Goal: Task Accomplishment & Management: Manage account settings

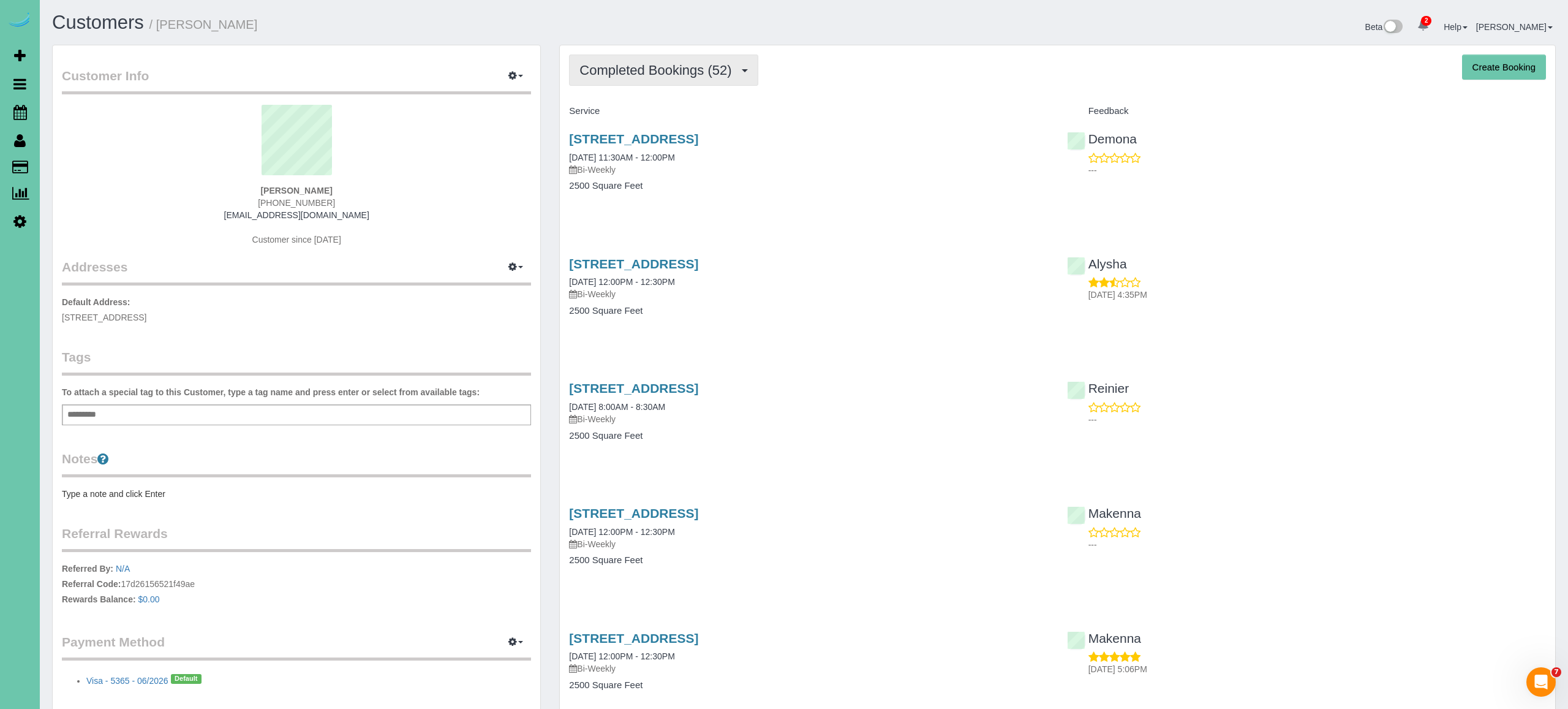
click at [644, 72] on span "Completed Bookings (52)" at bounding box center [658, 70] width 158 height 15
click at [632, 113] on link "Upcoming Bookings (18)" at bounding box center [636, 115] width 132 height 16
click at [698, 75] on span "Upcoming Bookings (18)" at bounding box center [656, 70] width 153 height 15
click at [683, 93] on link "Completed Bookings (52)" at bounding box center [636, 99] width 132 height 16
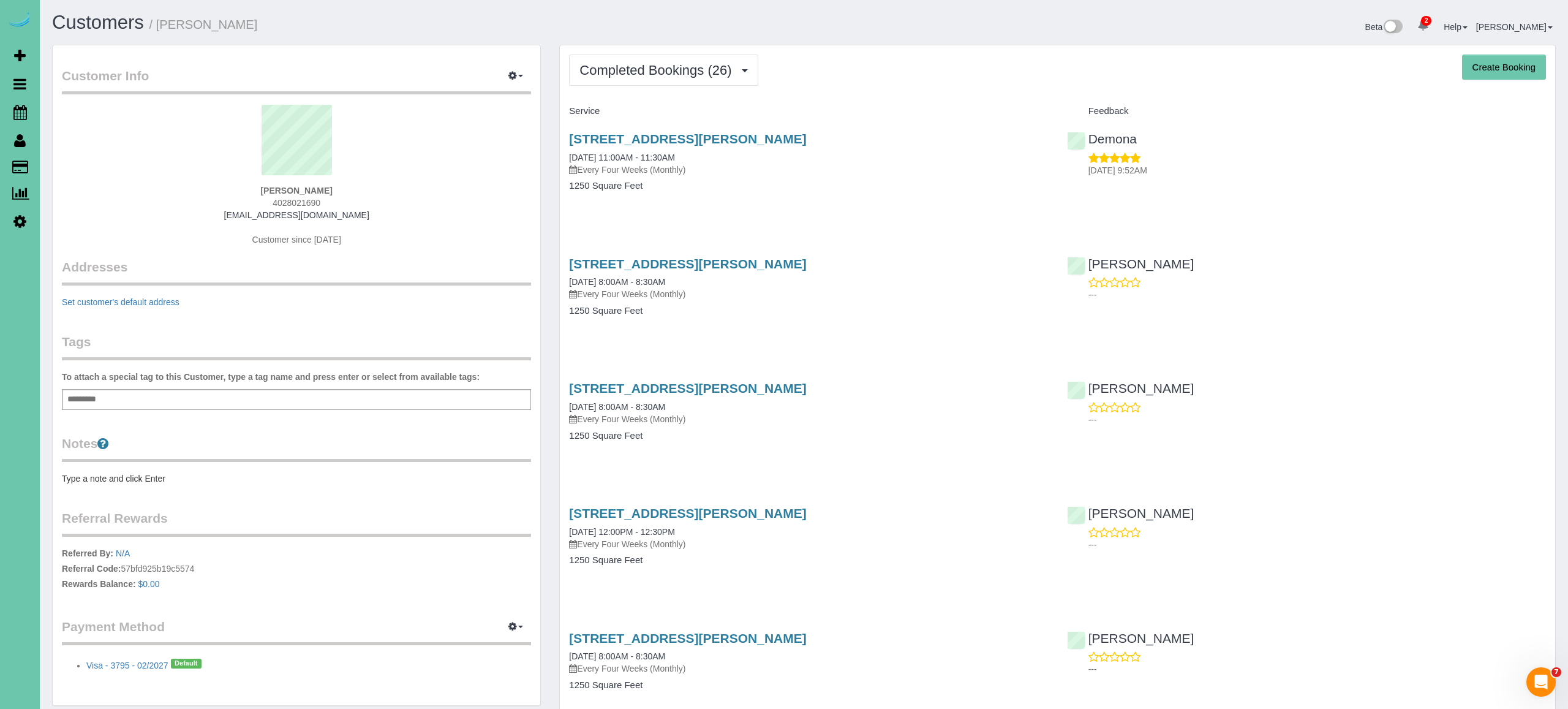
click at [644, 76] on span "Completed Bookings (26)" at bounding box center [658, 70] width 158 height 15
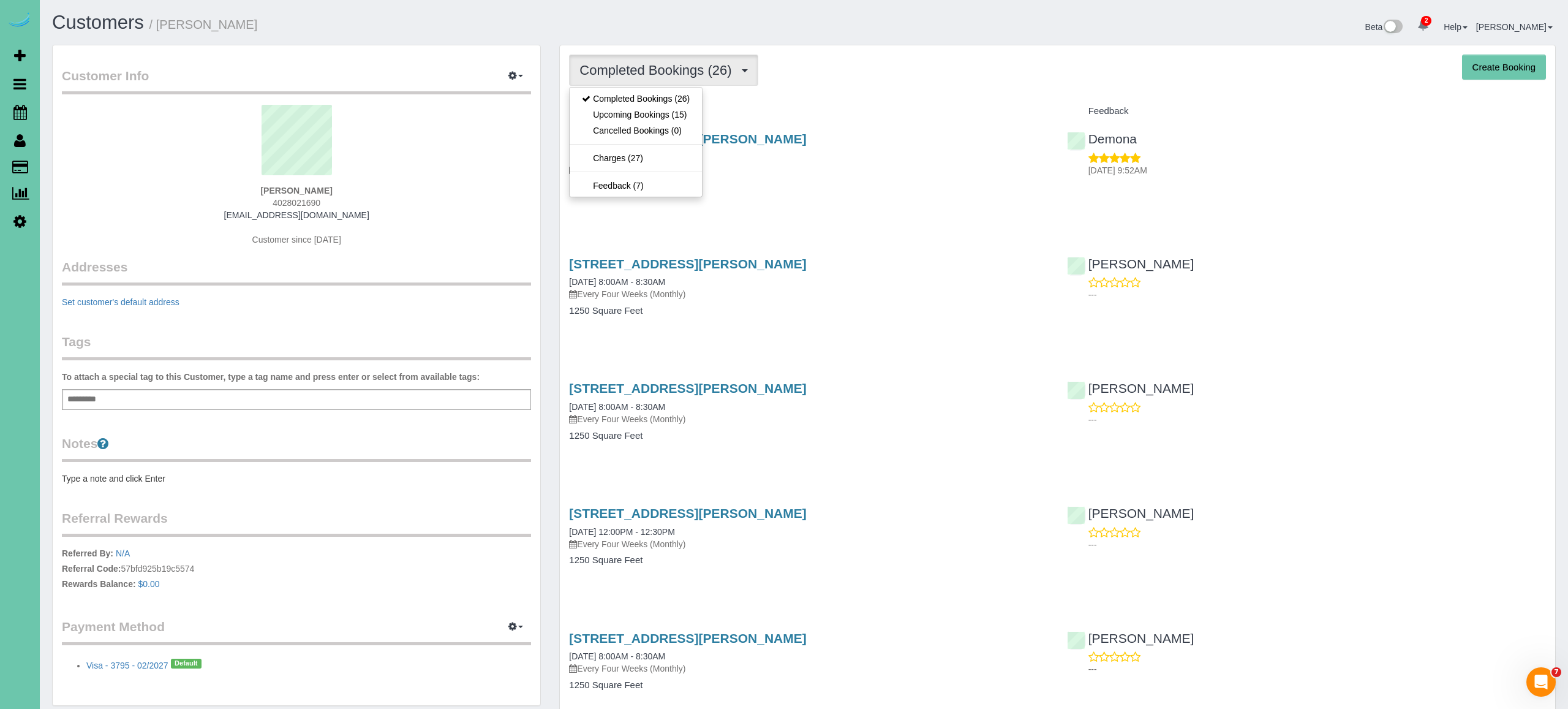
click at [939, 181] on h4 "1250 Square Feet" at bounding box center [808, 186] width 479 height 10
click at [622, 81] on button "Completed Bookings (26)" at bounding box center [663, 70] width 188 height 31
click at [632, 114] on link "Upcoming Bookings (15)" at bounding box center [636, 115] width 132 height 16
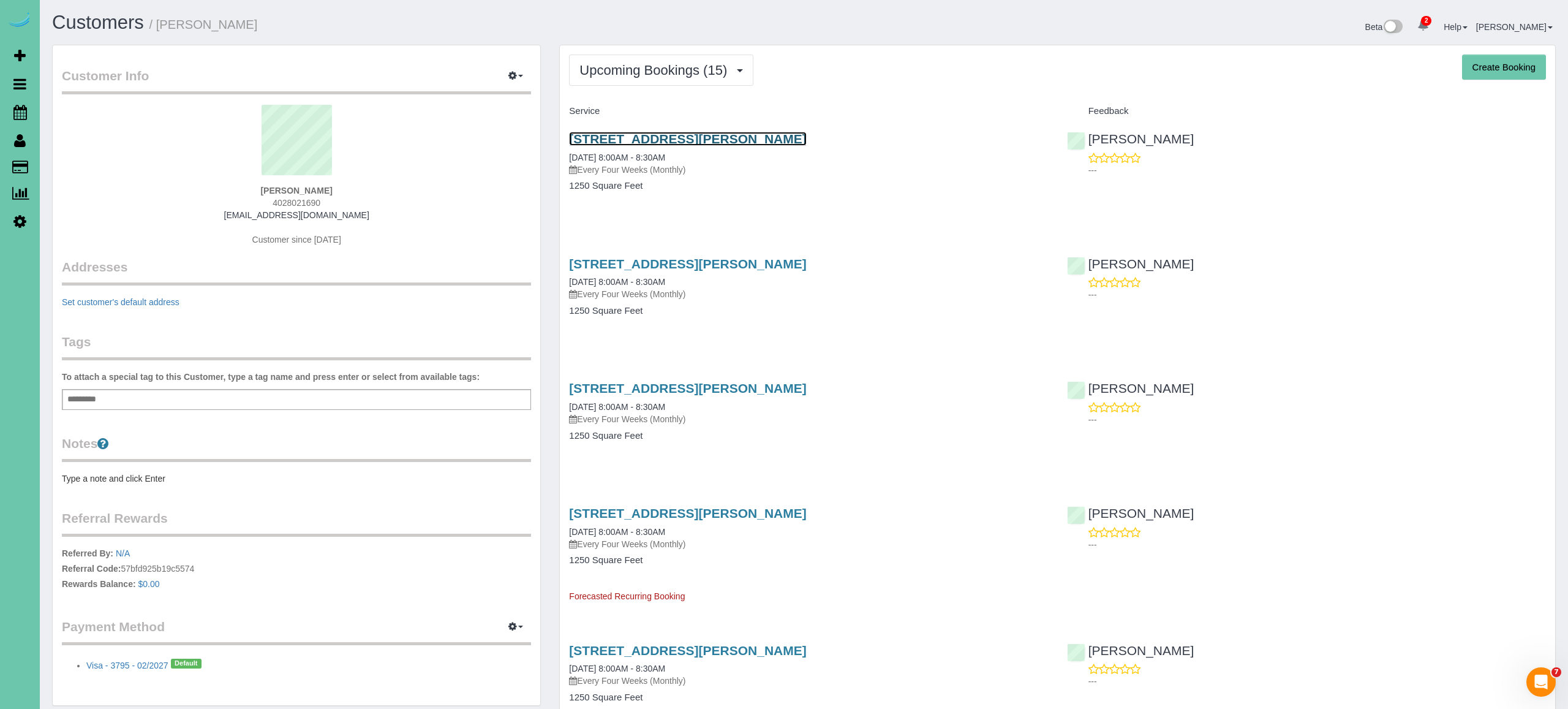
click at [663, 137] on link "7811 Howell St, Omaha, NE 68122" at bounding box center [688, 138] width 237 height 14
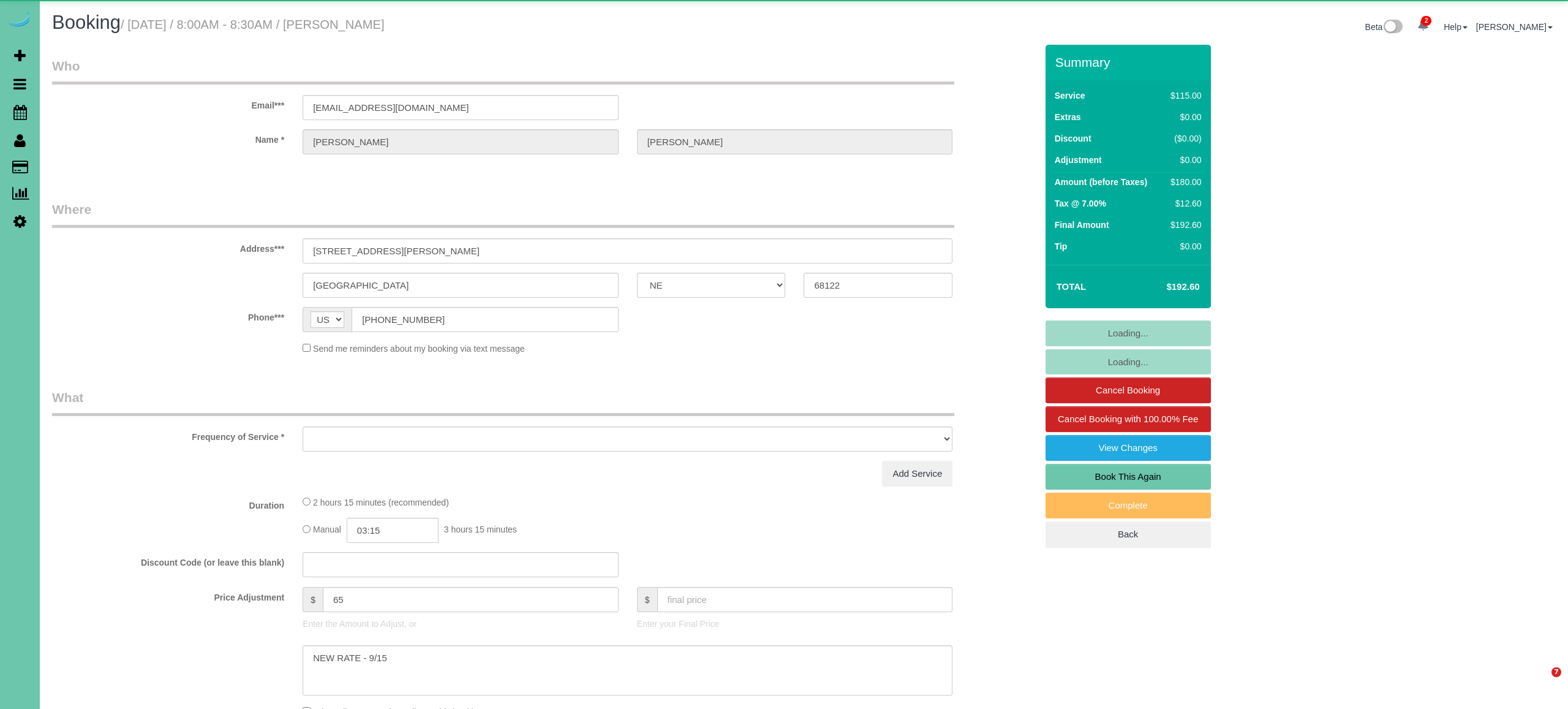
select select "NE"
select select "object:639"
select select "string:fspay-e48a2ca9-6f0c-4872-8146-55a9efa10b40"
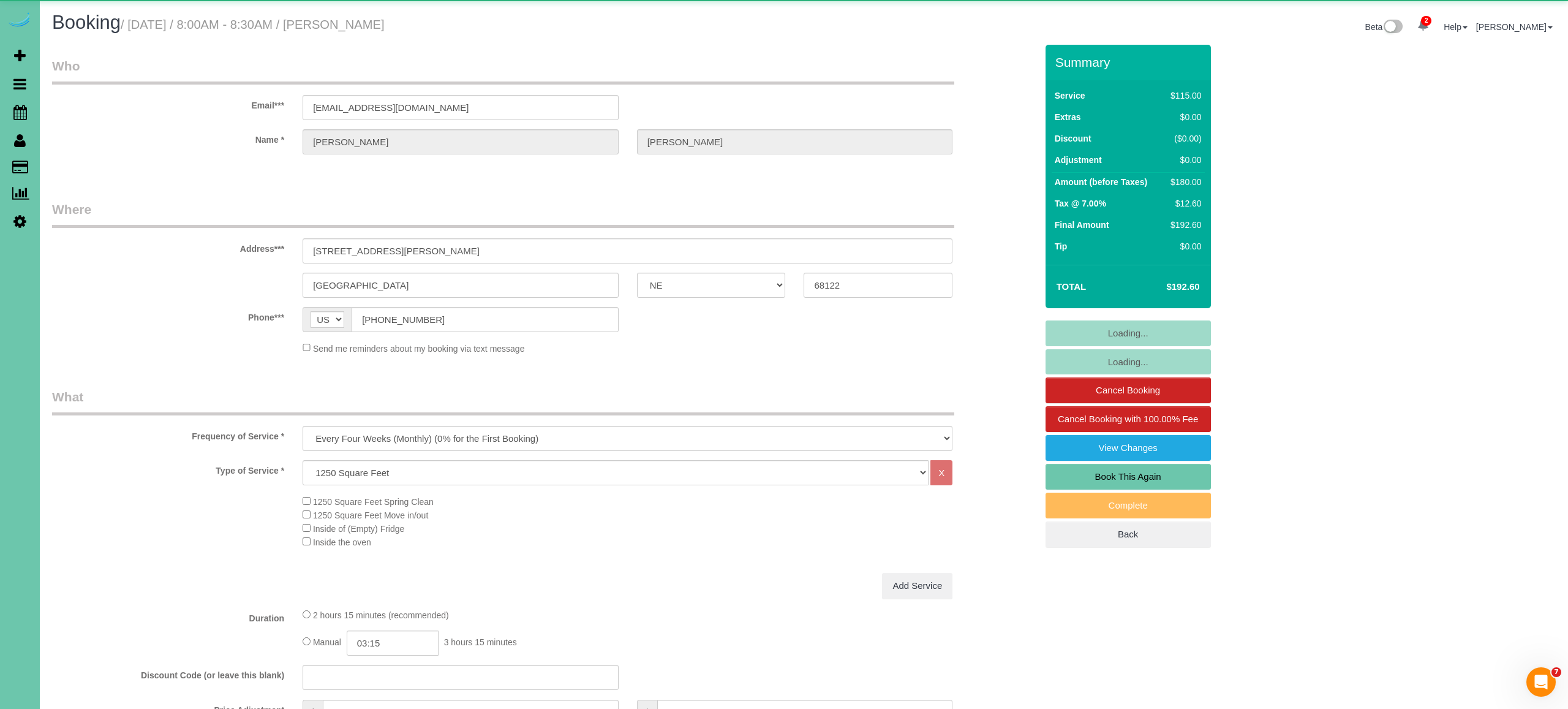
select select "object:872"
select select "number:36"
select select "number:41"
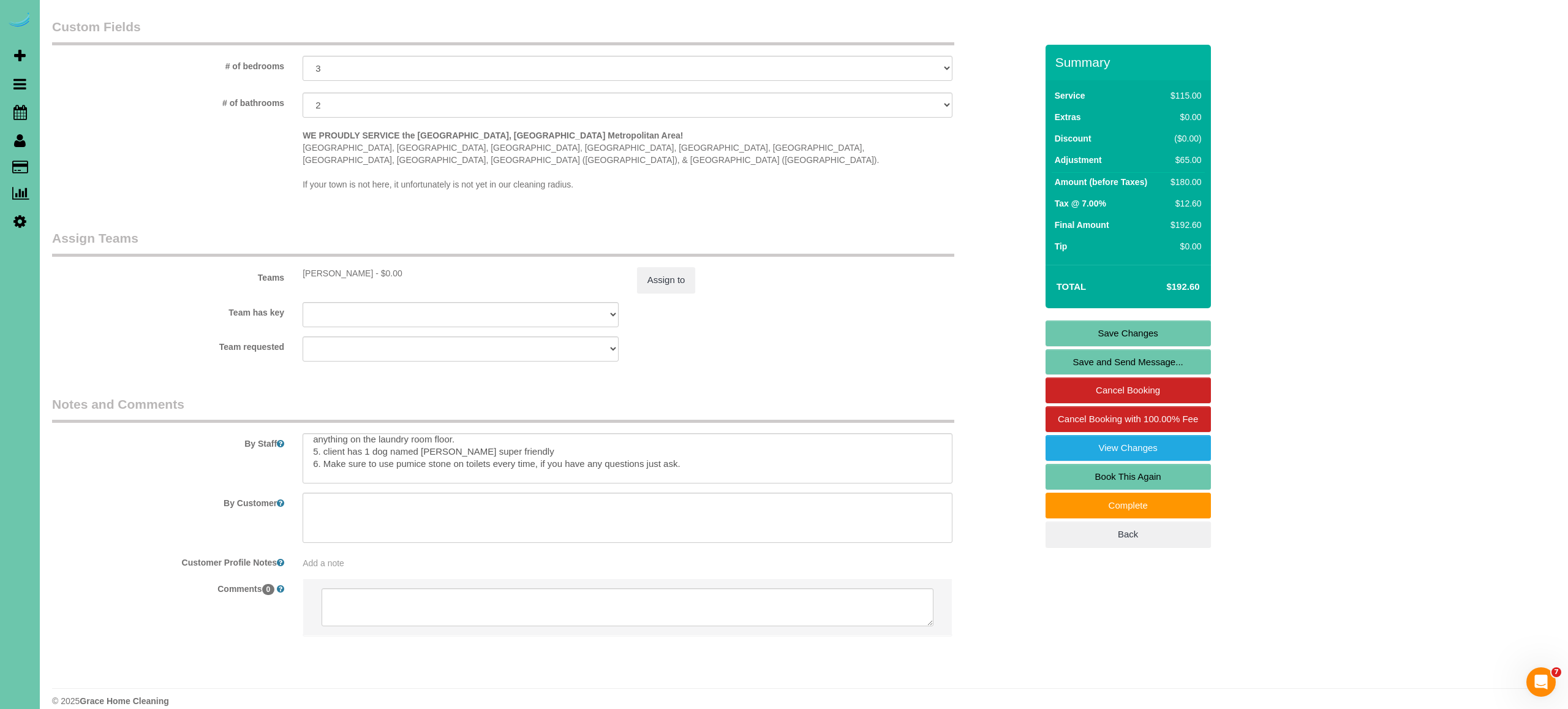
scroll to position [57, 0]
